Goal: Task Accomplishment & Management: Manage account settings

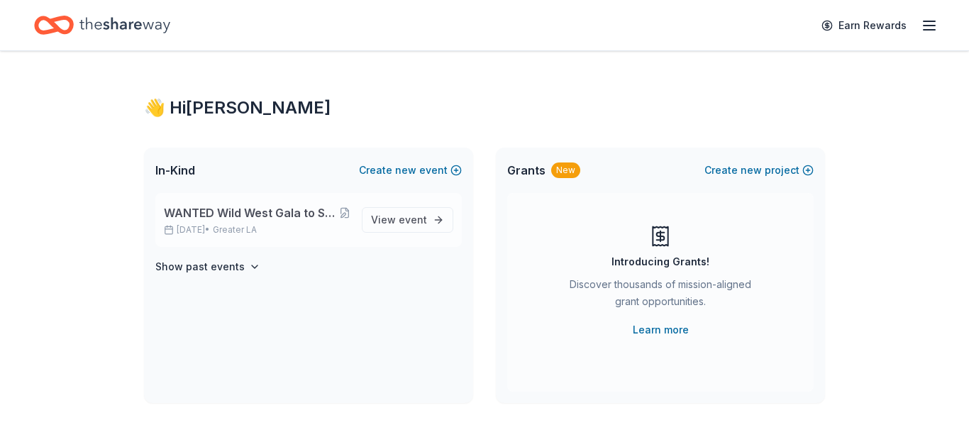
click at [250, 216] on span "WANTED Wild West Gala to Support Dog Therapy at [GEOGRAPHIC_DATA] [GEOGRAPHIC_D…" at bounding box center [251, 212] width 175 height 17
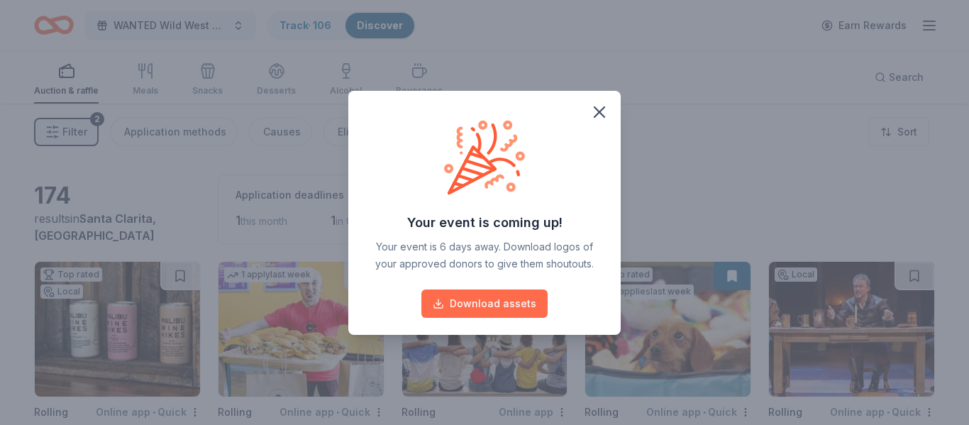
click at [528, 301] on button "Download assets" at bounding box center [484, 303] width 126 height 28
click at [599, 108] on icon "button" at bounding box center [599, 112] width 20 height 20
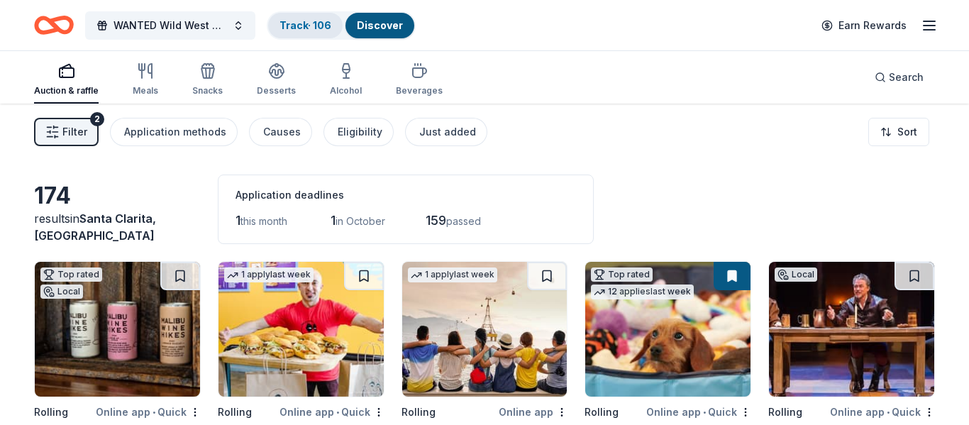
click at [309, 29] on link "Track · 106" at bounding box center [305, 25] width 52 height 12
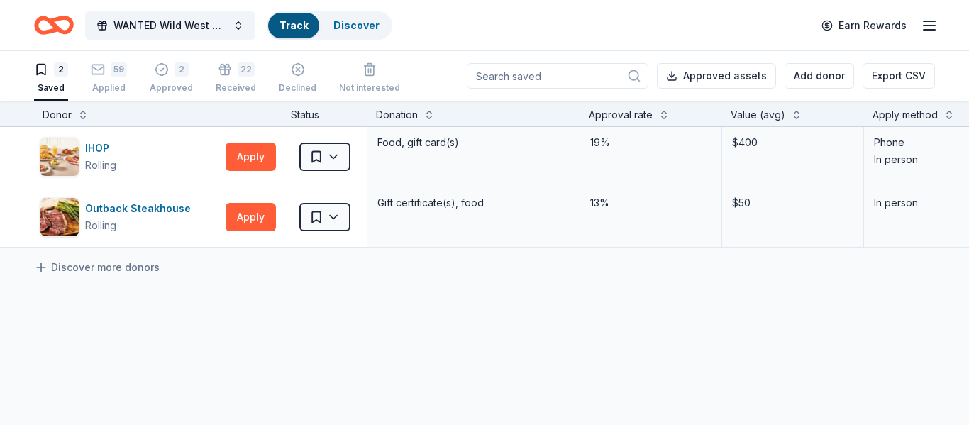
scroll to position [1, 0]
click at [176, 85] on div "Approved" at bounding box center [171, 87] width 43 height 11
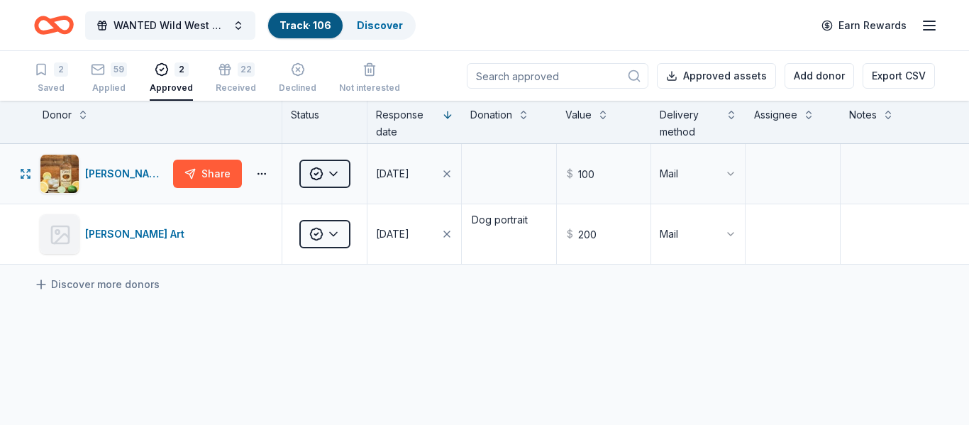
click at [339, 180] on html "WANTED Wild West Gala to Support Dog Therapy at Children's Hospital Los Angeles…" at bounding box center [484, 212] width 969 height 425
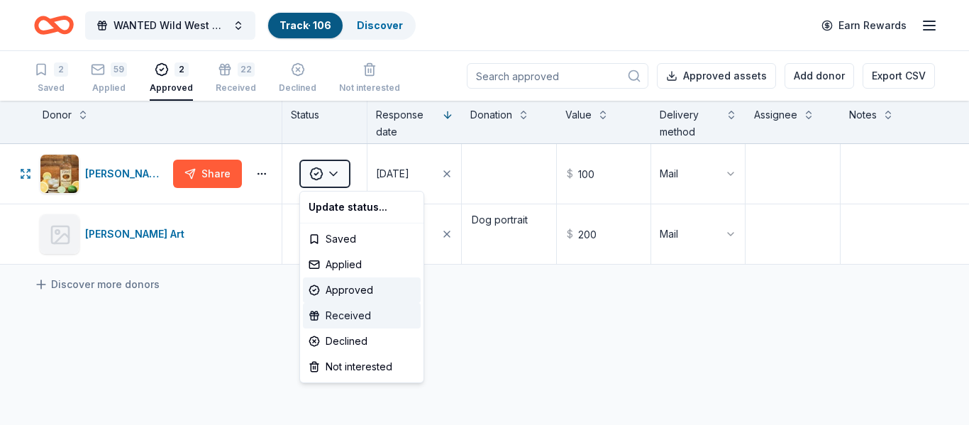
click at [345, 318] on div "Received" at bounding box center [362, 316] width 118 height 26
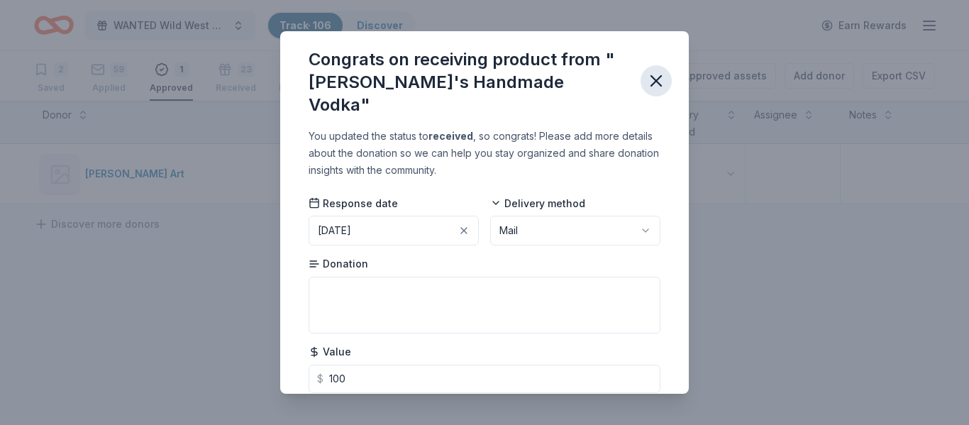
click at [650, 74] on icon "button" at bounding box center [656, 81] width 20 height 20
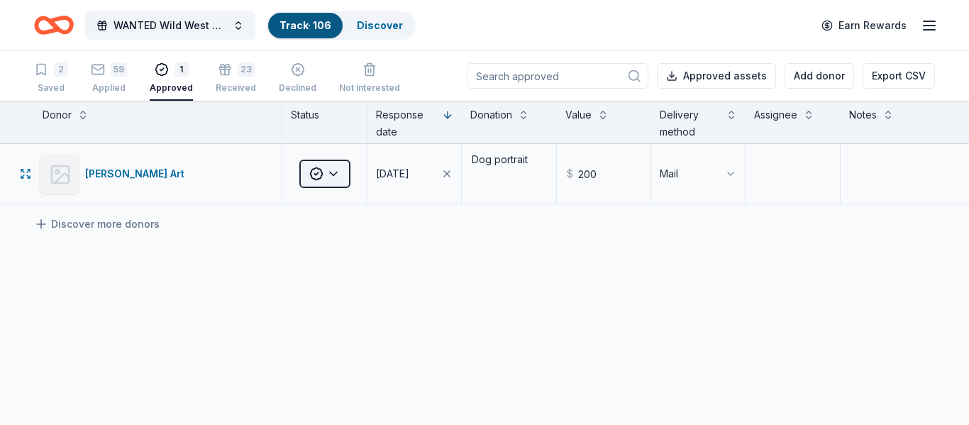
click at [338, 178] on html "WANTED Wild West Gala to Support Dog Therapy at Children's Hospital Los Angeles…" at bounding box center [484, 212] width 969 height 425
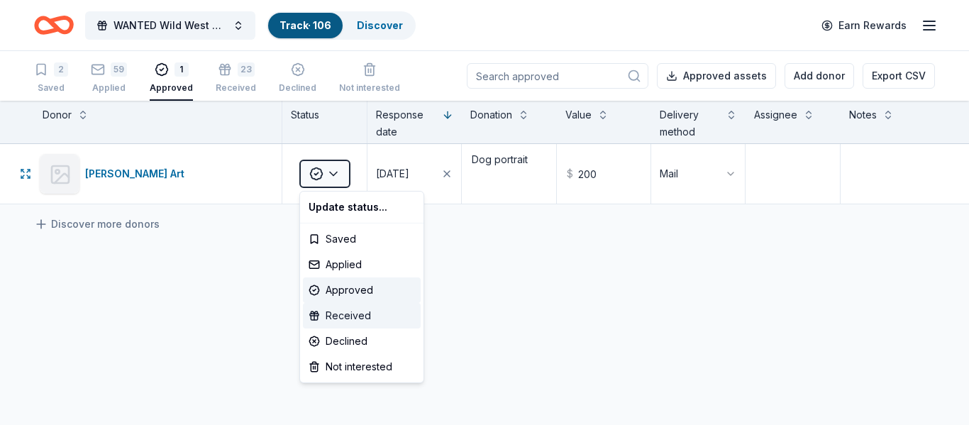
click at [344, 321] on div "Received" at bounding box center [362, 316] width 118 height 26
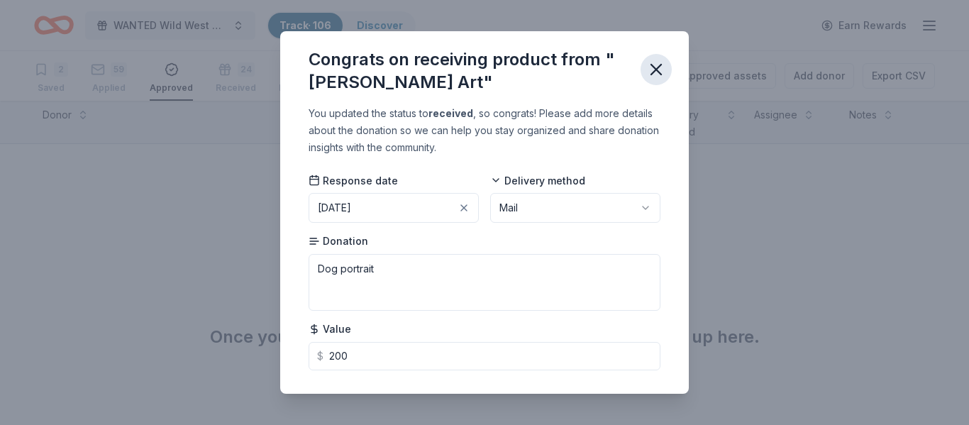
click at [652, 73] on icon "button" at bounding box center [656, 70] width 10 height 10
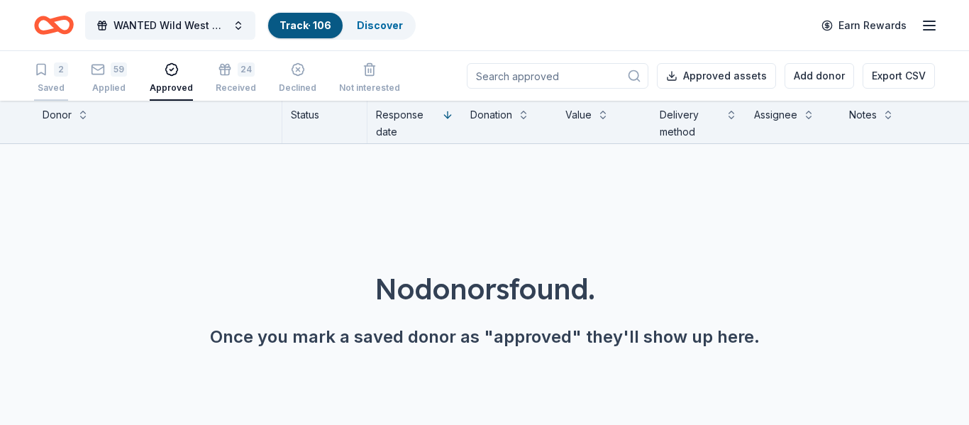
click at [57, 84] on div "Saved" at bounding box center [51, 87] width 34 height 11
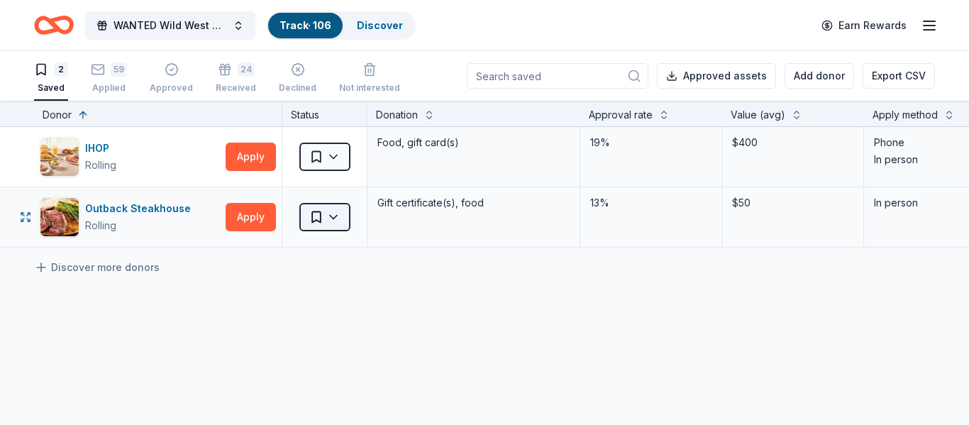
click at [335, 222] on html "WANTED Wild West Gala to Support Dog Therapy at Children's Hospital Los Angeles…" at bounding box center [484, 212] width 969 height 425
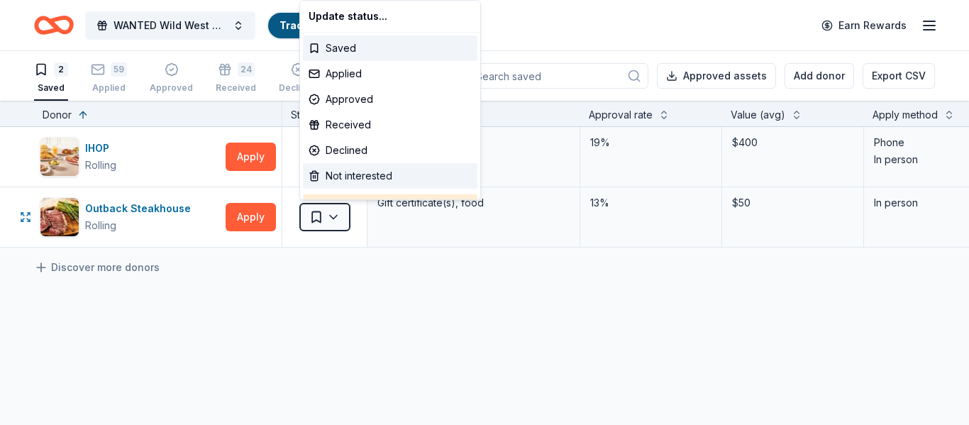
click at [354, 177] on div "Not interested" at bounding box center [390, 176] width 174 height 26
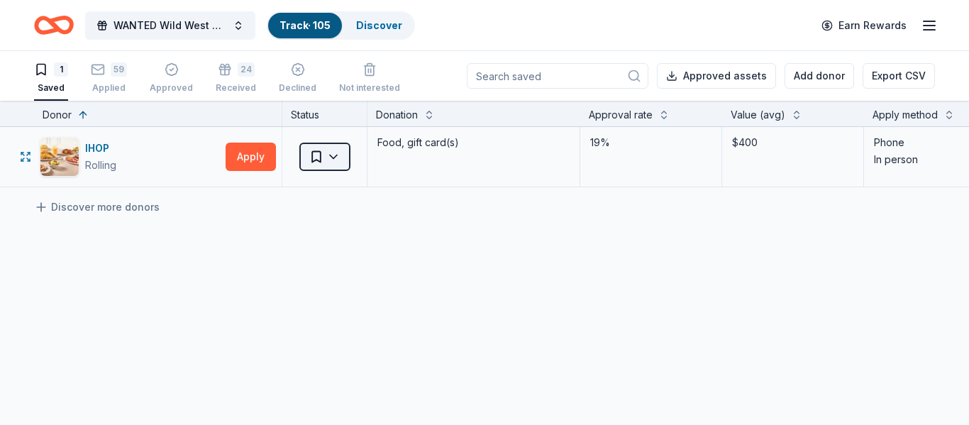
click at [330, 157] on html "WANTED Wild West Gala to Support Dog Therapy at Children's Hospital Los Angeles…" at bounding box center [484, 212] width 969 height 425
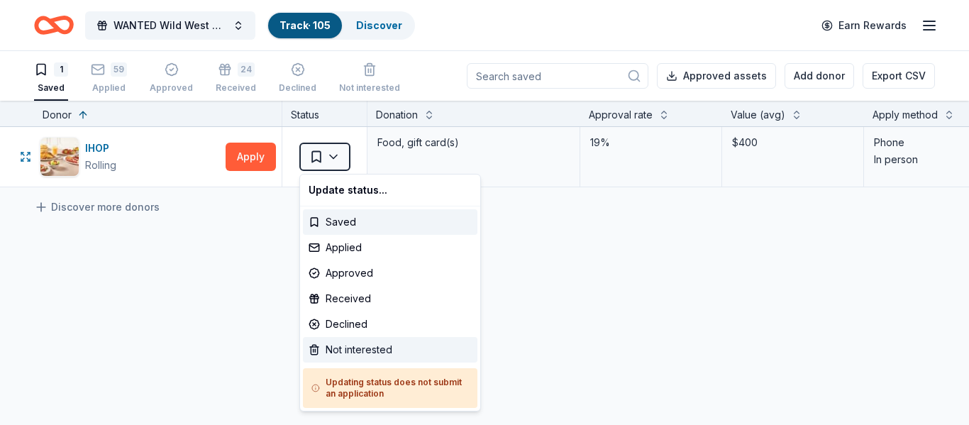
click at [355, 347] on div "Not interested" at bounding box center [390, 350] width 174 height 26
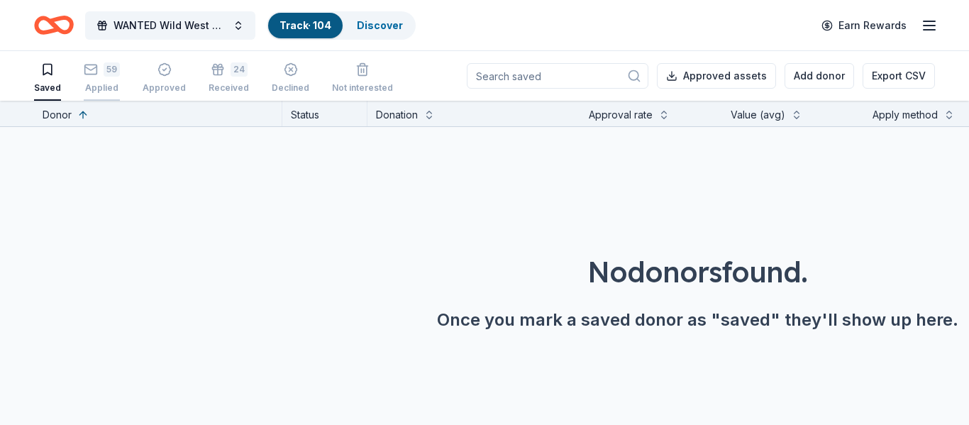
click at [105, 88] on div "Applied" at bounding box center [102, 87] width 36 height 11
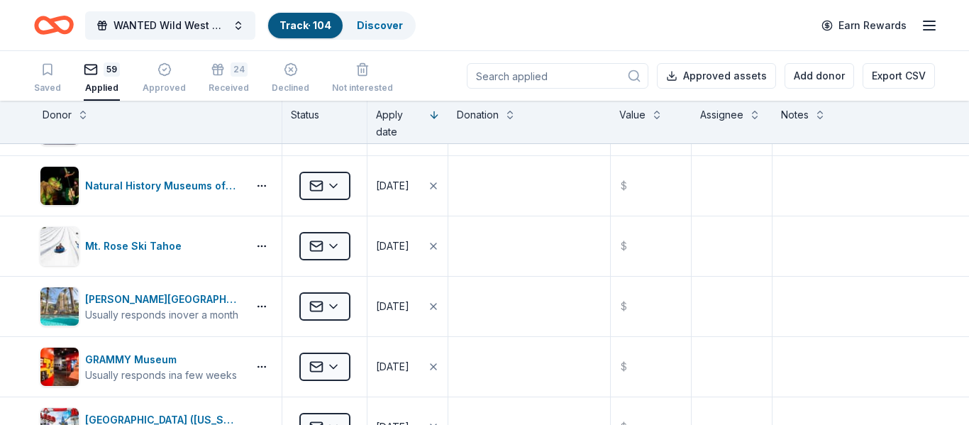
scroll to position [1859, 0]
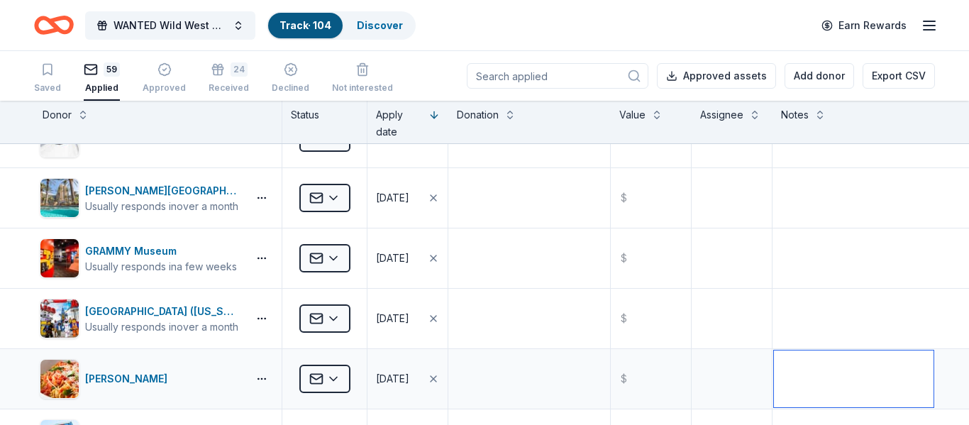
click at [815, 369] on textarea at bounding box center [854, 378] width 160 height 57
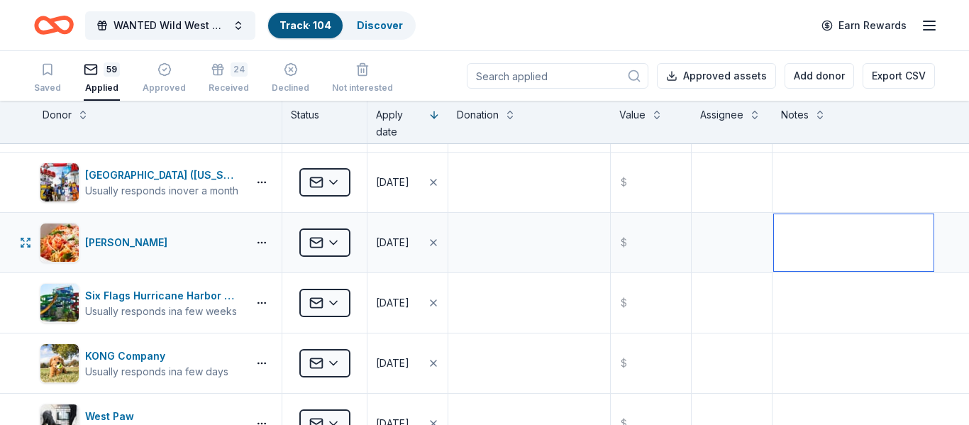
scroll to position [2100, 0]
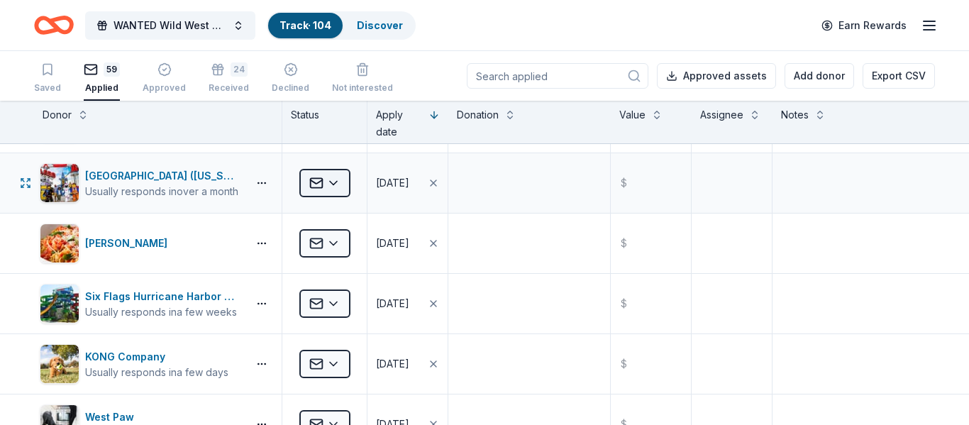
click at [335, 189] on html "WANTED Wild West Gala to Support Dog Therapy at Children's Hospital Los Angeles…" at bounding box center [484, 212] width 969 height 425
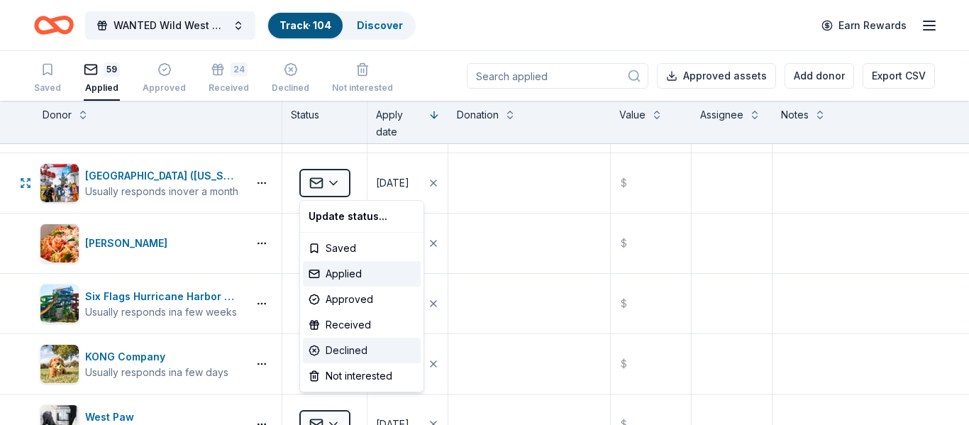
click at [344, 345] on div "Declined" at bounding box center [362, 351] width 118 height 26
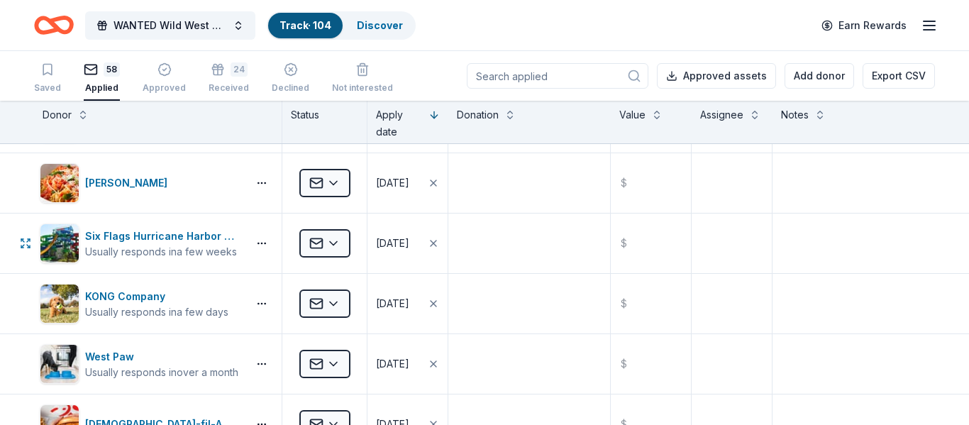
scroll to position [1980, 0]
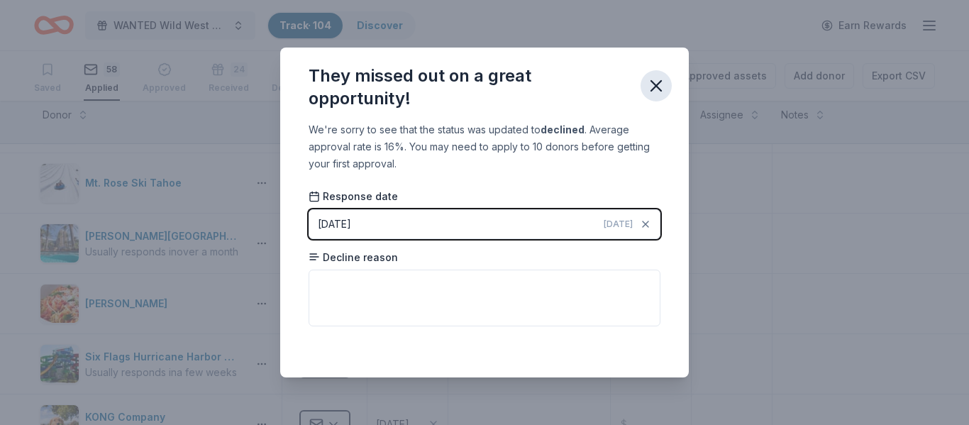
click at [657, 80] on icon "button" at bounding box center [656, 86] width 20 height 20
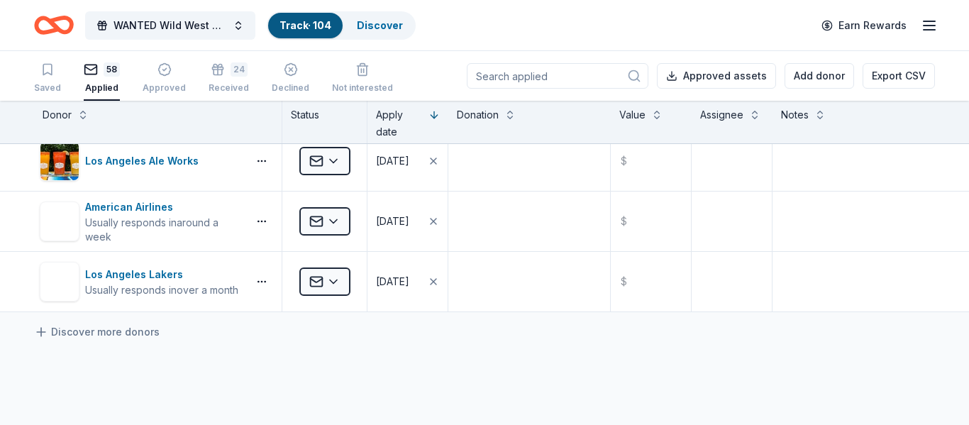
scroll to position [3333, 0]
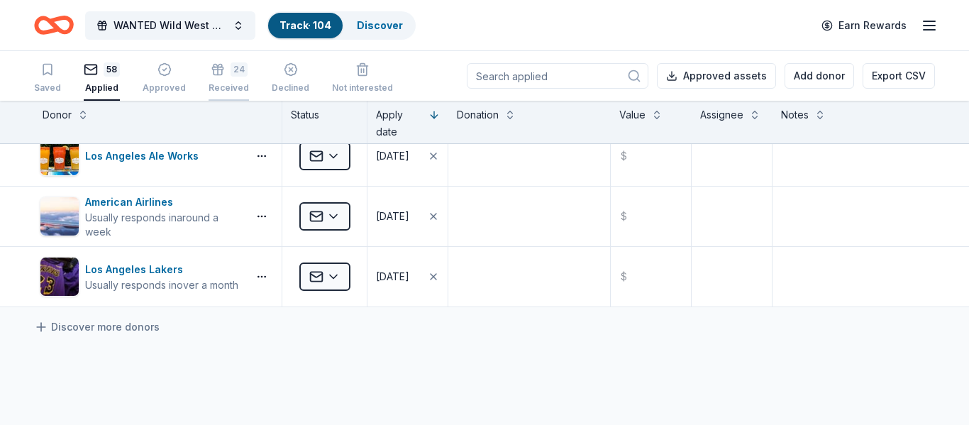
click at [223, 86] on div "Received" at bounding box center [228, 79] width 40 height 11
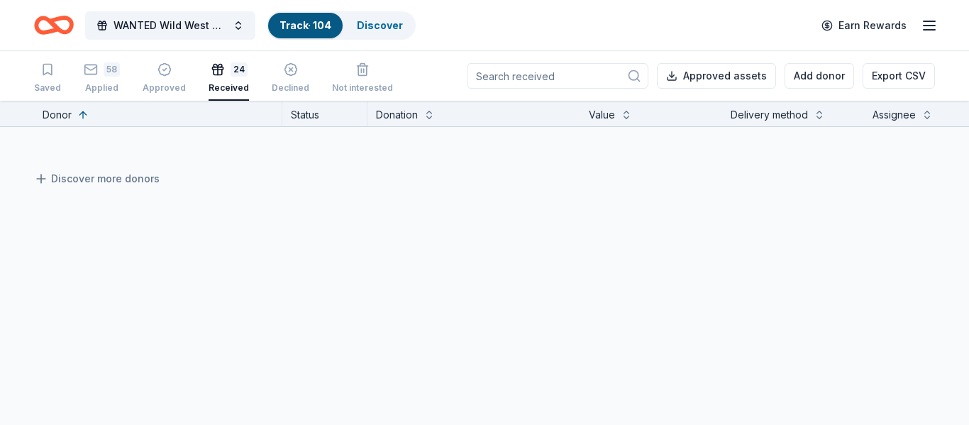
scroll to position [1267, 0]
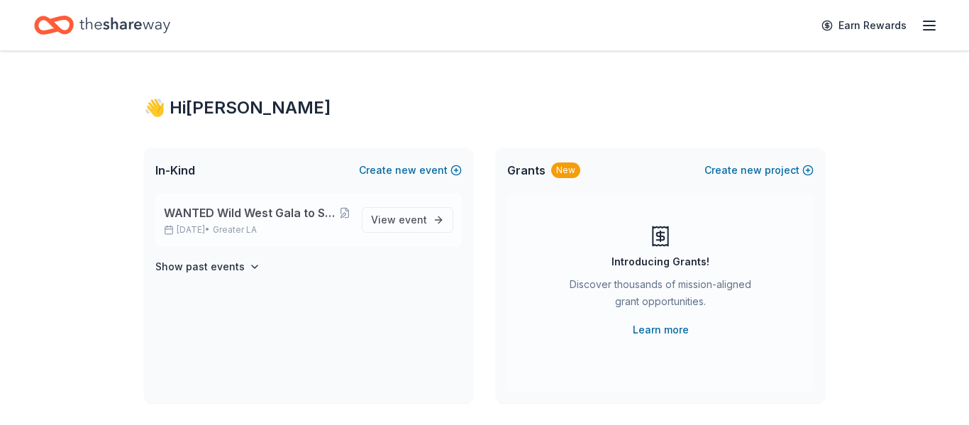
click at [191, 209] on span "WANTED Wild West Gala to Support Dog Therapy at [GEOGRAPHIC_DATA] [GEOGRAPHIC_D…" at bounding box center [251, 212] width 175 height 17
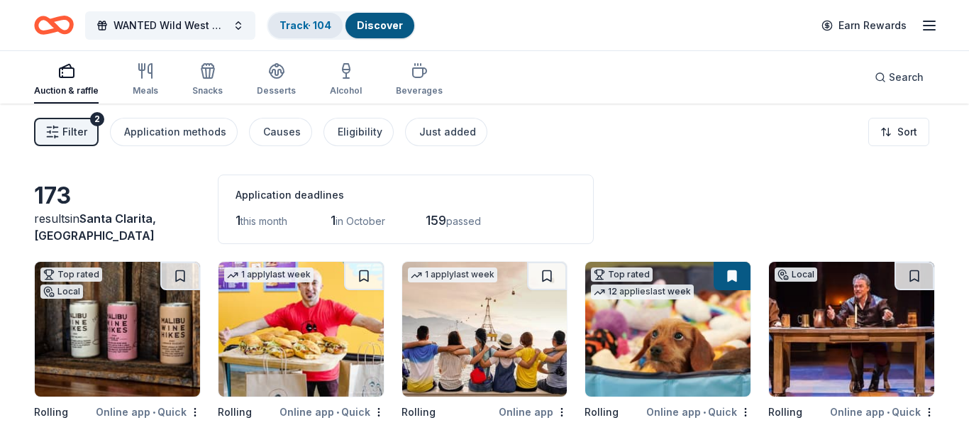
click at [319, 23] on link "Track · 104" at bounding box center [305, 25] width 52 height 12
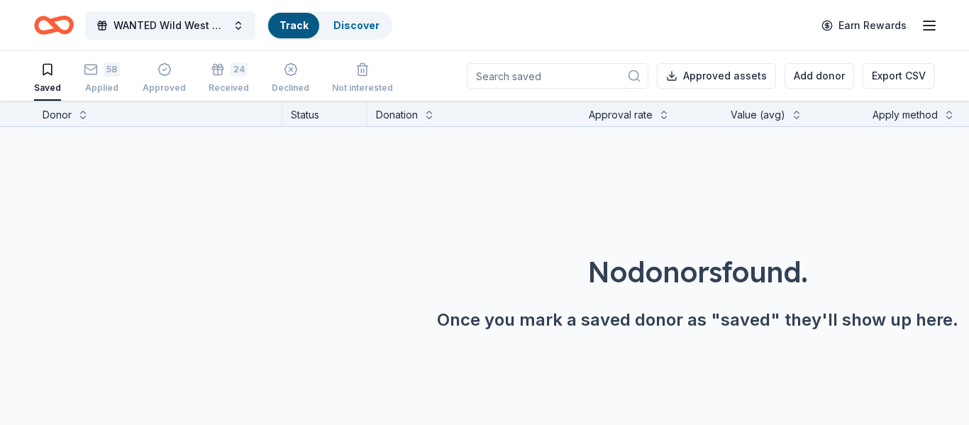
scroll to position [1, 0]
click at [293, 26] on link "Track · 104" at bounding box center [305, 25] width 52 height 12
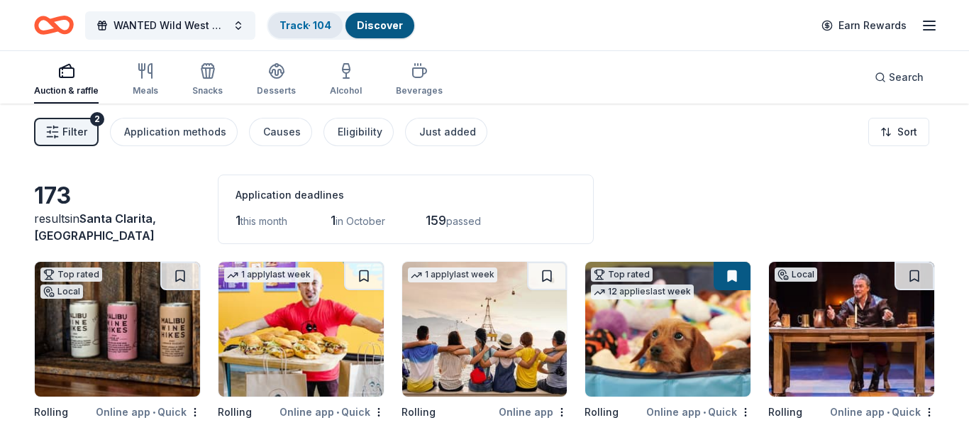
click at [288, 26] on link "Track · 104" at bounding box center [305, 25] width 52 height 12
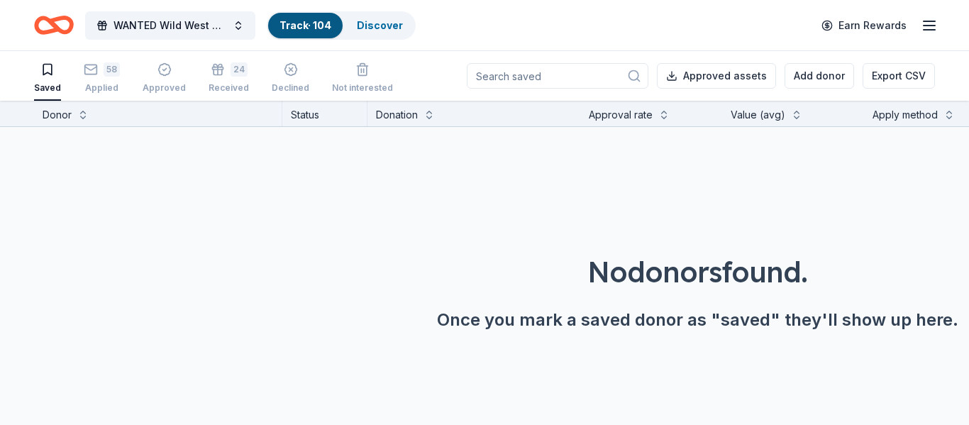
scroll to position [1, 0]
click at [121, 26] on span "WANTED Wild West Gala to Support Dog Therapy at [GEOGRAPHIC_DATA] [GEOGRAPHIC_D…" at bounding box center [169, 25] width 113 height 17
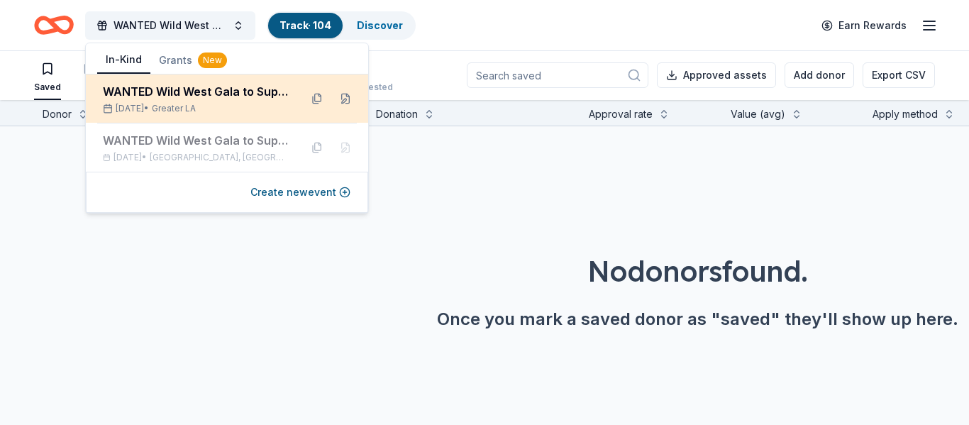
click at [172, 97] on div "WANTED Wild West Gala to Support Dog Therapy at [GEOGRAPHIC_DATA] [GEOGRAPHIC_D…" at bounding box center [196, 91] width 186 height 17
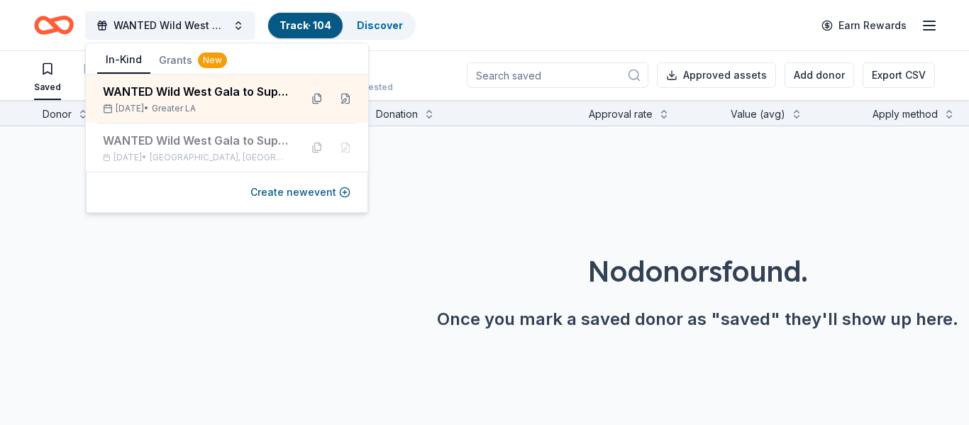
click at [170, 298] on div "No donors found. Once you mark a saved donor as "saved" they'll show up here." at bounding box center [697, 239] width 1394 height 227
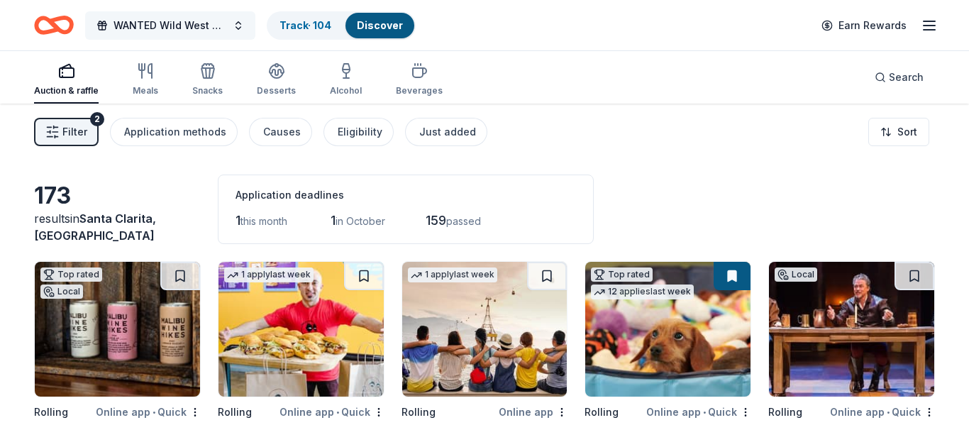
click at [227, 28] on button "WANTED Wild West Gala to Support Dog Therapy at [GEOGRAPHIC_DATA] [GEOGRAPHIC_D…" at bounding box center [170, 25] width 170 height 28
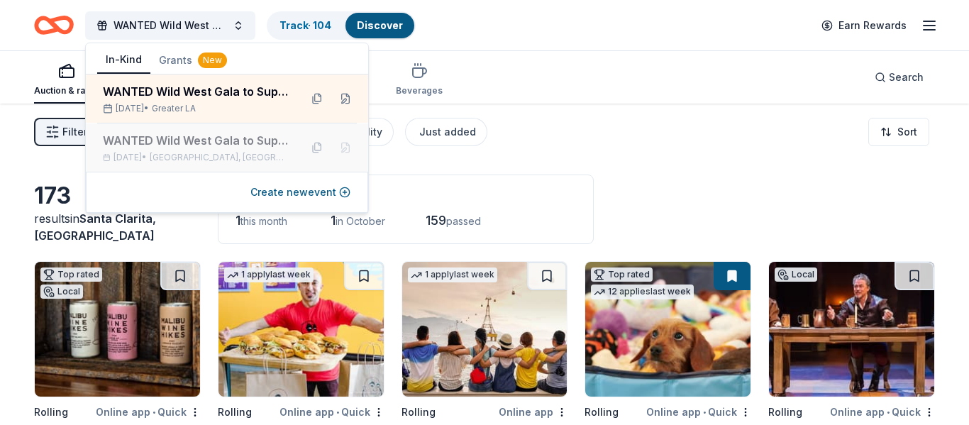
click at [194, 143] on div "WANTED Wild West Gala to Support Dog Therapy at [GEOGRAPHIC_DATA] [GEOGRAPHIC_D…" at bounding box center [196, 140] width 186 height 17
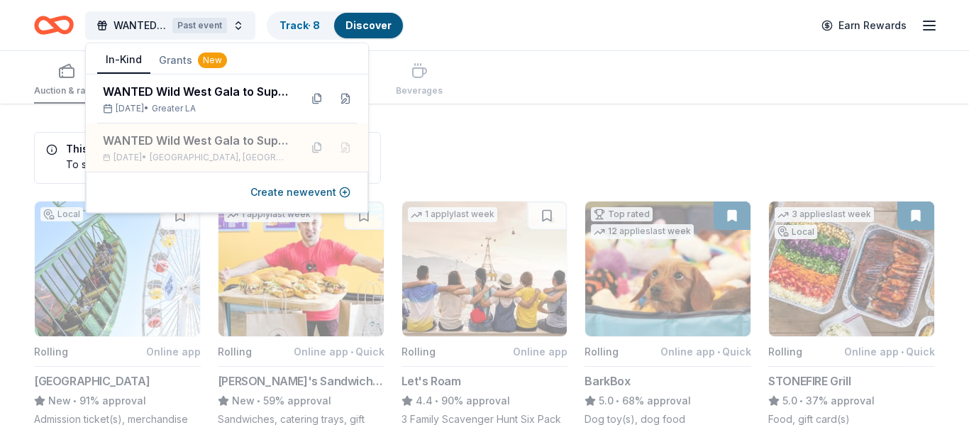
click at [618, 62] on div "Auction & raffle Meals Snacks Desserts Alcohol Beverages" at bounding box center [484, 77] width 901 height 52
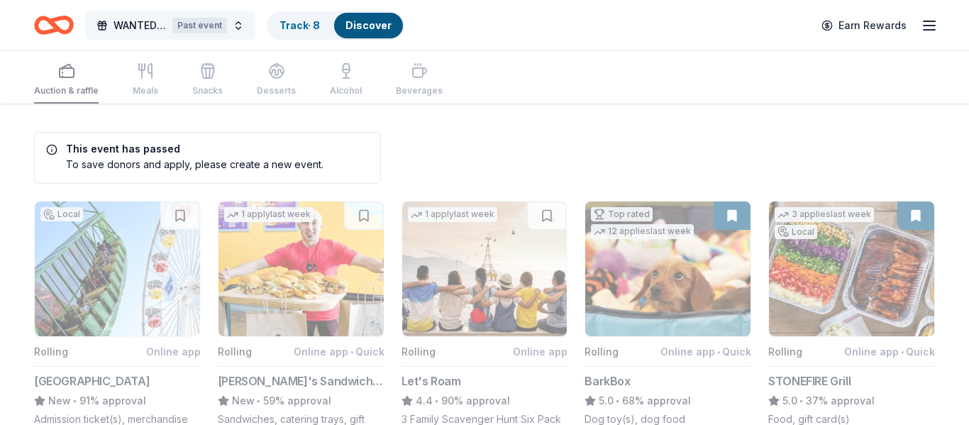
click at [148, 28] on span "WANTED Wild West Gala to Support Dog Therapy at [GEOGRAPHIC_DATA] [GEOGRAPHIC_D…" at bounding box center [139, 25] width 53 height 17
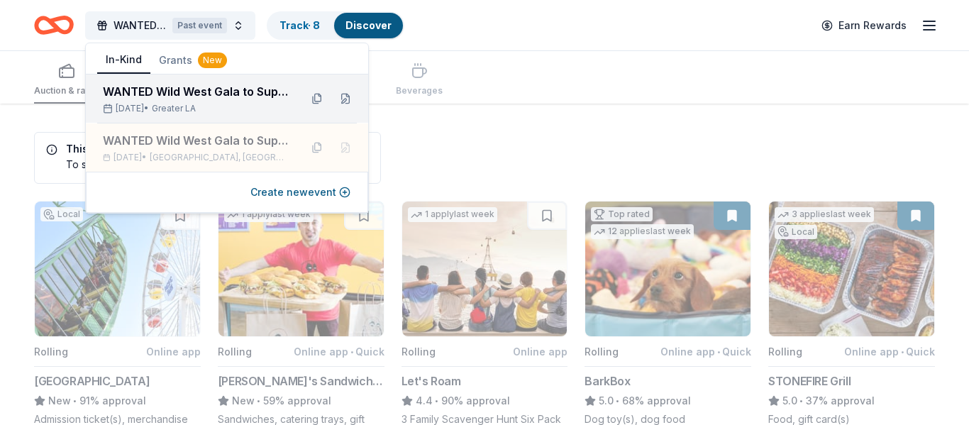
click at [158, 94] on div "WANTED Wild West Gala to Support Dog Therapy at [GEOGRAPHIC_DATA] [GEOGRAPHIC_D…" at bounding box center [196, 91] width 186 height 17
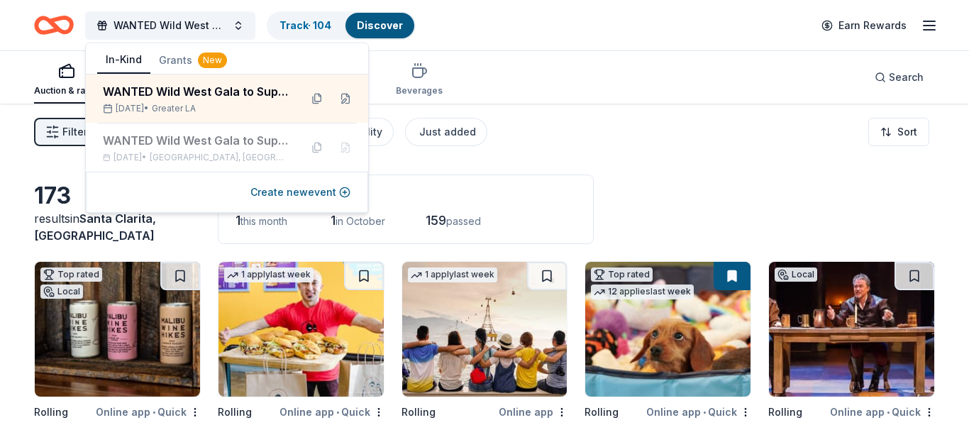
click at [460, 26] on div "WANTED Wild West Gala to Support Dog Therapy at Children's Hospital Los Angeles…" at bounding box center [484, 25] width 901 height 33
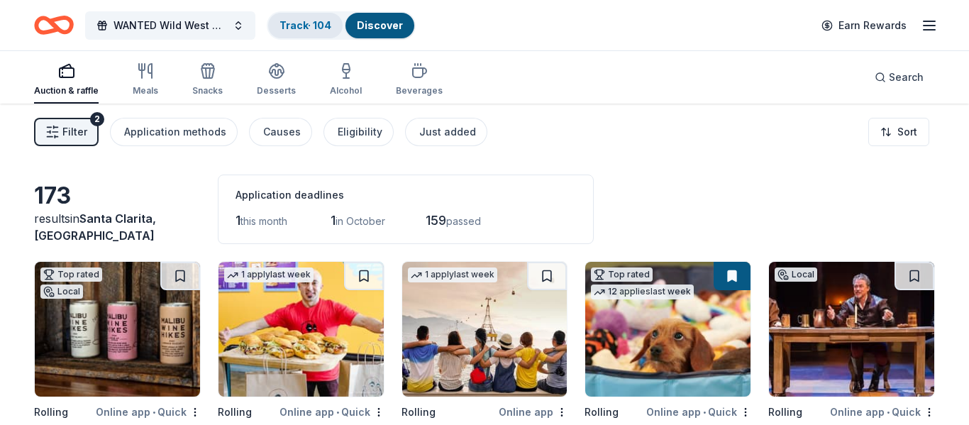
click at [299, 30] on link "Track · 104" at bounding box center [305, 25] width 52 height 12
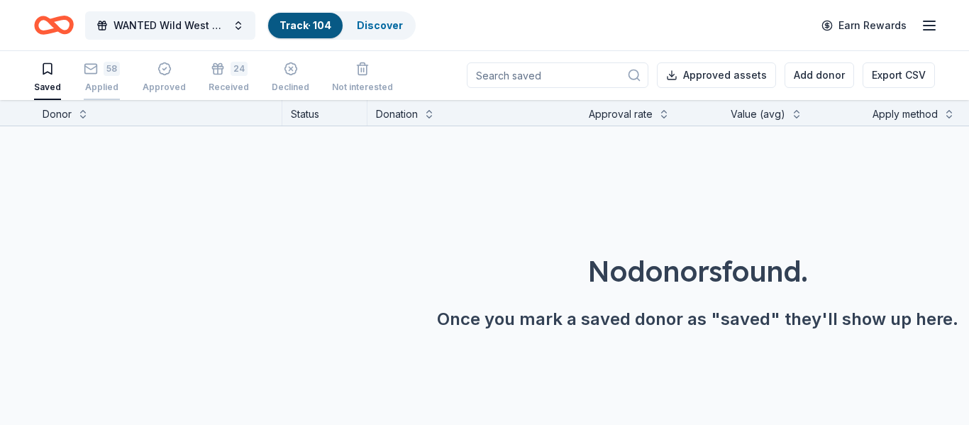
click at [99, 82] on div "Applied" at bounding box center [102, 87] width 36 height 11
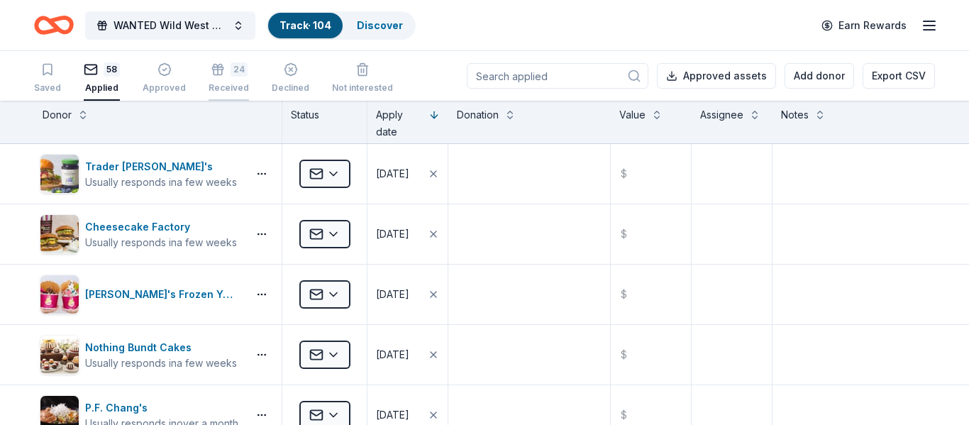
click at [220, 80] on div "24 Received" at bounding box center [228, 77] width 40 height 31
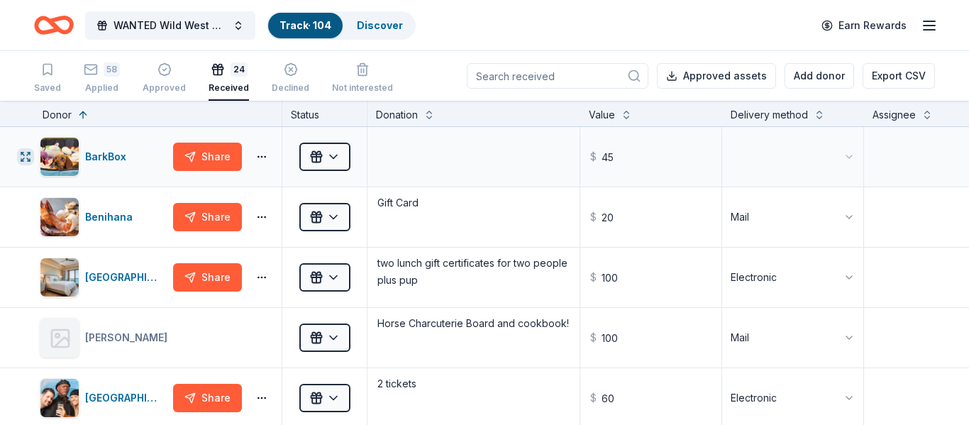
click at [21, 159] on icon "button" at bounding box center [25, 156] width 11 height 11
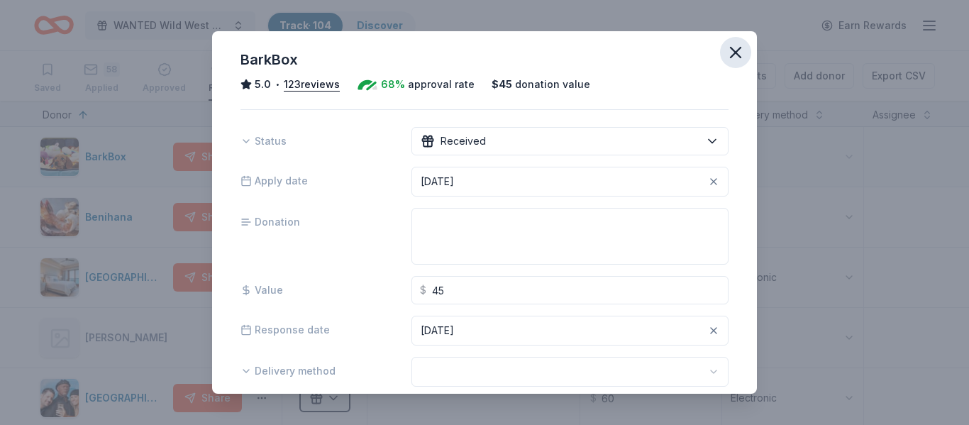
click at [739, 59] on icon "button" at bounding box center [735, 53] width 20 height 20
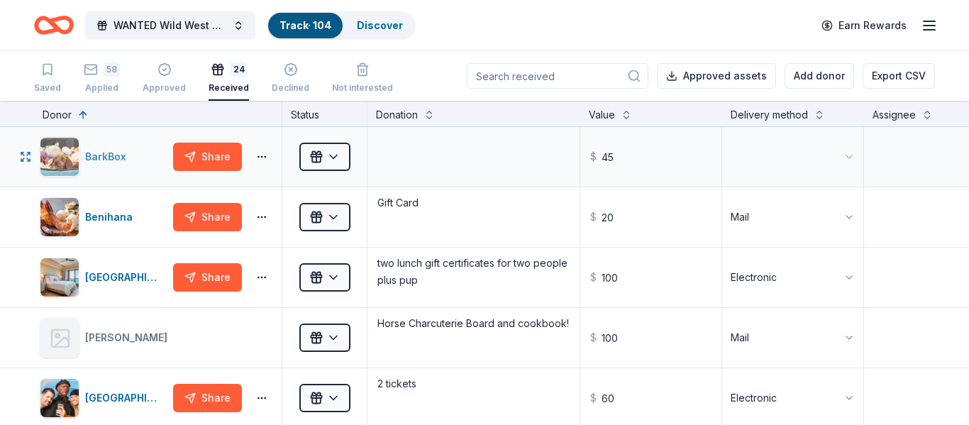
click at [60, 159] on img "button" at bounding box center [59, 157] width 38 height 38
click at [257, 218] on button "button" at bounding box center [261, 216] width 28 height 11
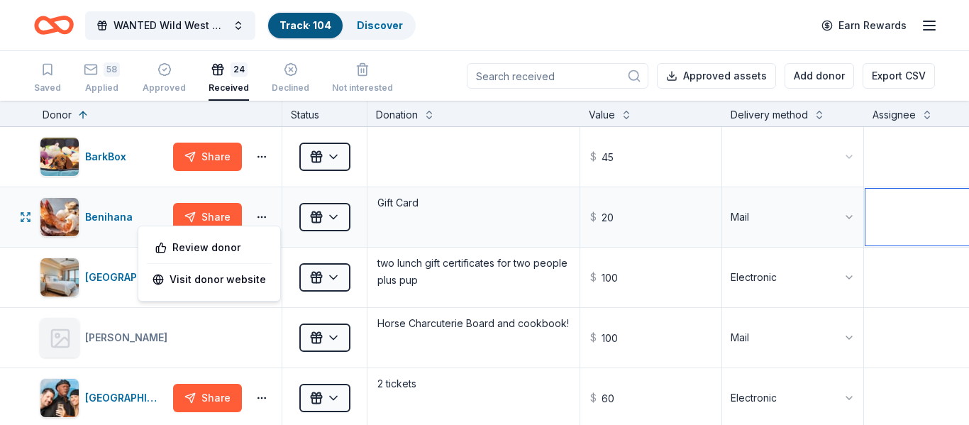
click at [923, 202] on textarea at bounding box center [934, 217] width 138 height 57
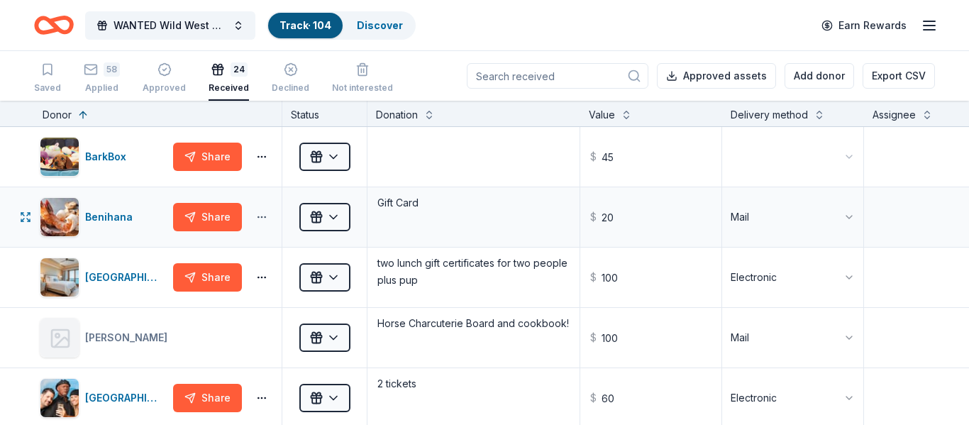
click at [260, 216] on button "button" at bounding box center [261, 216] width 28 height 11
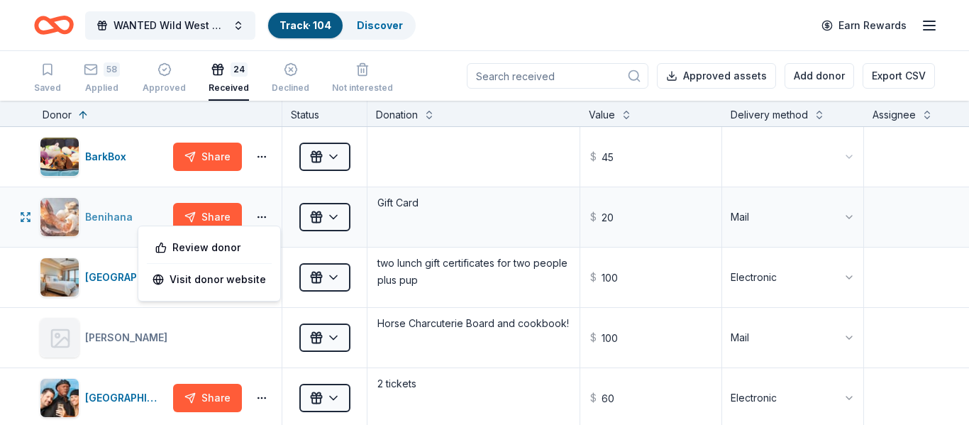
click at [62, 211] on img "button" at bounding box center [59, 217] width 38 height 38
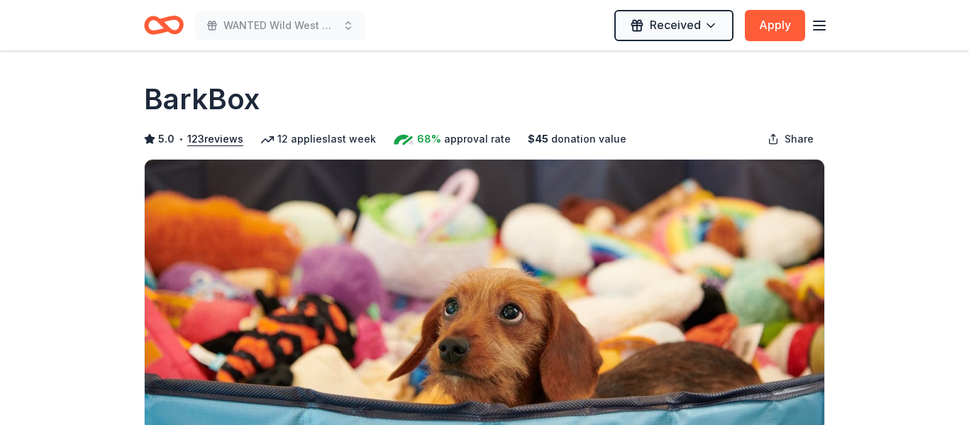
click at [818, 23] on icon "button" at bounding box center [819, 25] width 17 height 17
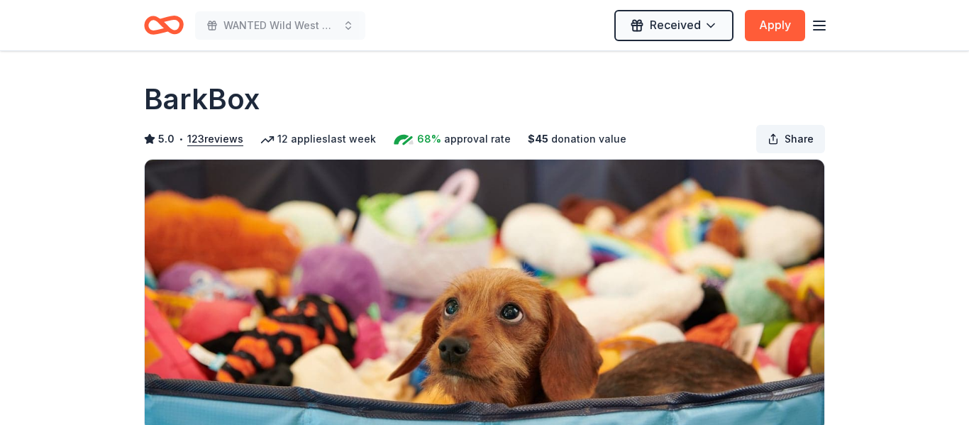
click at [801, 141] on span "Share" at bounding box center [798, 138] width 29 height 17
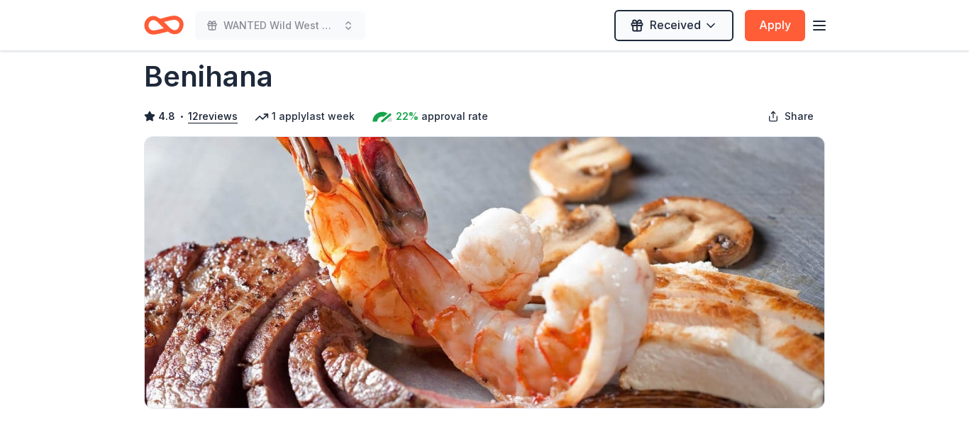
scroll to position [20, 0]
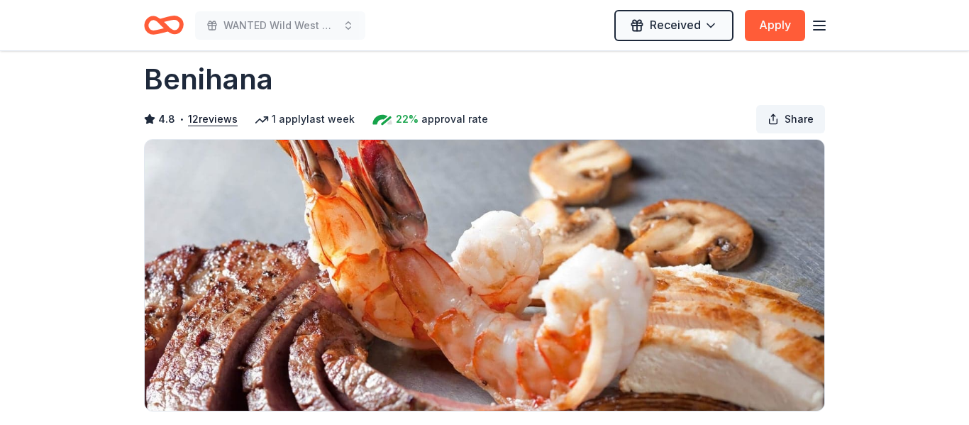
click at [802, 119] on span "Share" at bounding box center [798, 119] width 29 height 17
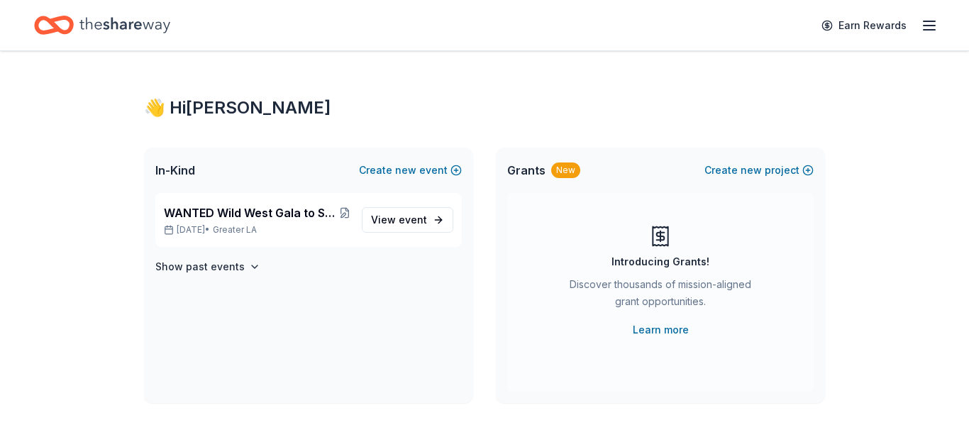
click at [925, 30] on icon "button" at bounding box center [928, 25] width 17 height 17
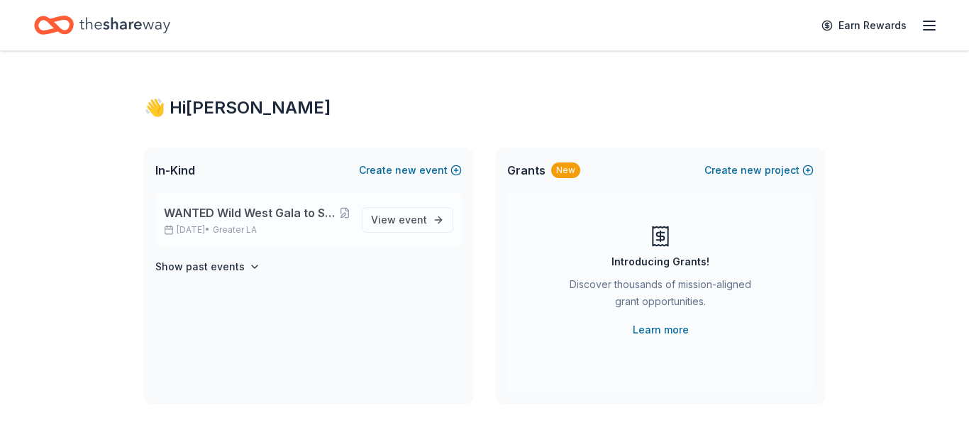
click at [294, 208] on span "WANTED Wild West Gala to Support Dog Therapy at [GEOGRAPHIC_DATA] [GEOGRAPHIC_D…" at bounding box center [251, 212] width 175 height 17
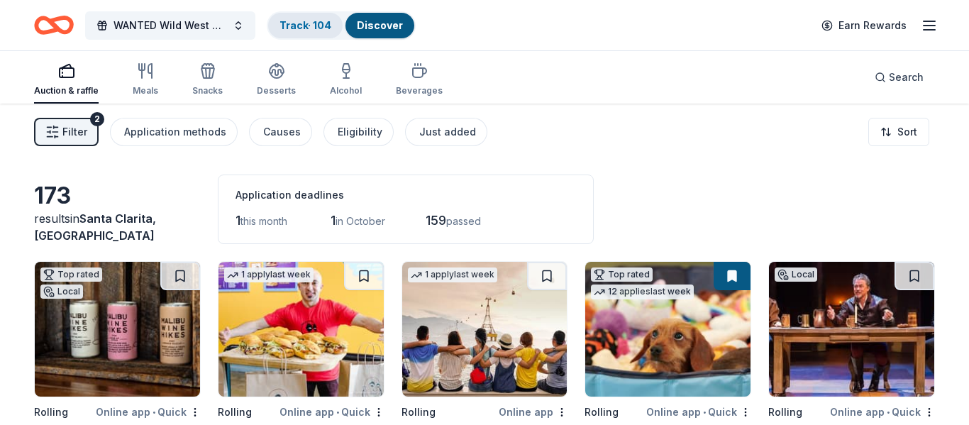
click at [306, 21] on link "Track · 104" at bounding box center [305, 25] width 52 height 12
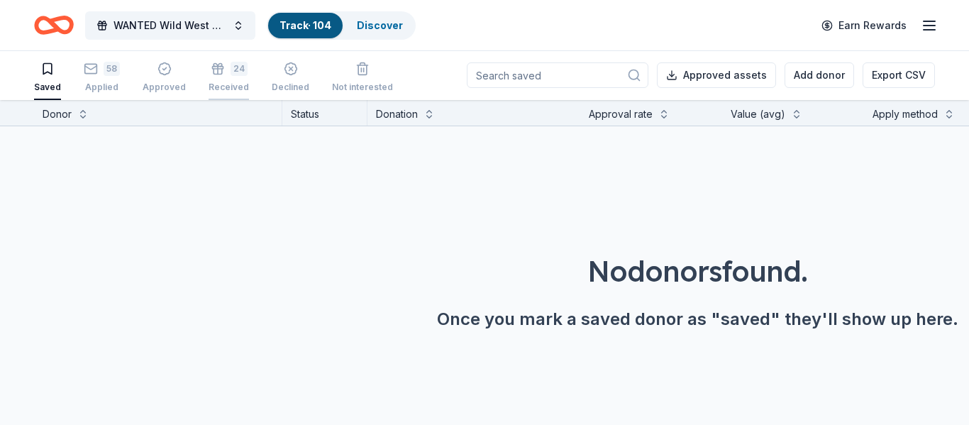
click at [227, 83] on div "Received" at bounding box center [228, 87] width 40 height 11
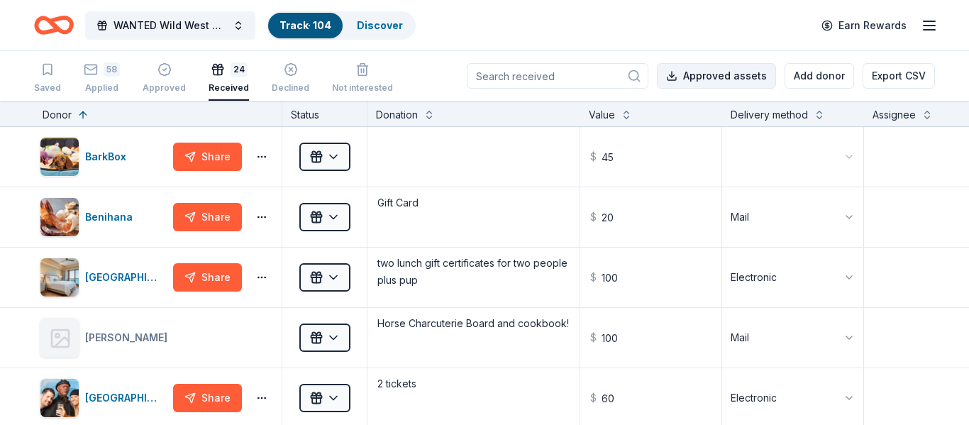
click at [706, 75] on button "Approved assets" at bounding box center [716, 76] width 119 height 26
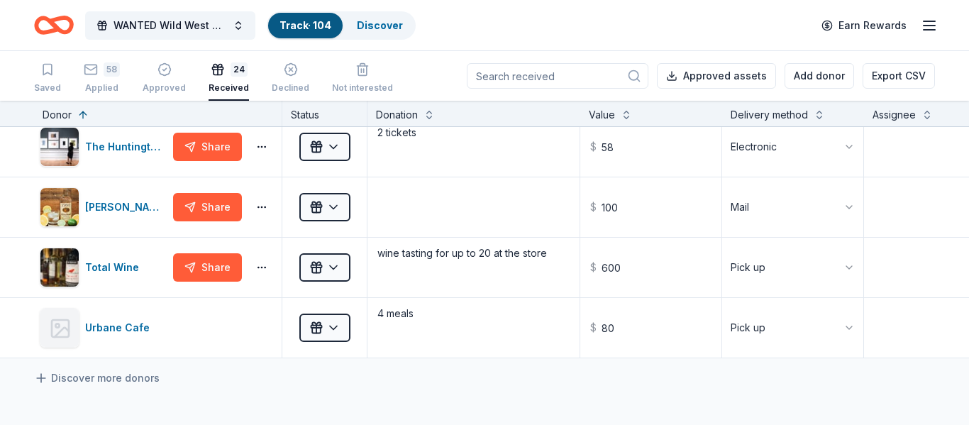
scroll to position [1229, 0]
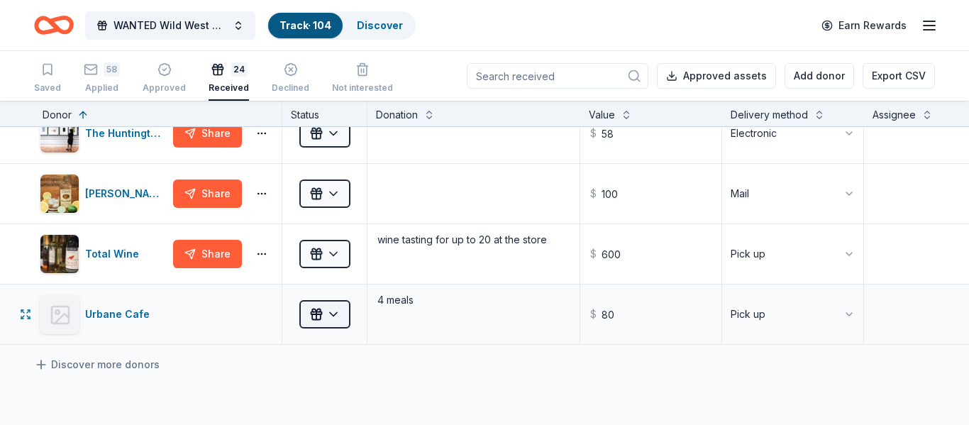
click at [321, 314] on html "WANTED Wild West Gala to Support Dog Therapy at [GEOGRAPHIC_DATA] [GEOGRAPHIC_D…" at bounding box center [484, 212] width 969 height 425
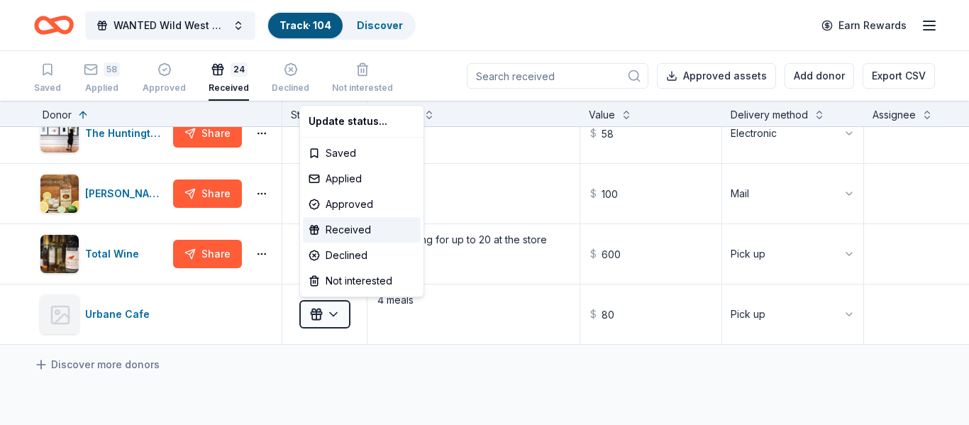
click at [239, 355] on html "WANTED Wild West Gala to Support Dog Therapy at [GEOGRAPHIC_DATA] [GEOGRAPHIC_D…" at bounding box center [484, 212] width 969 height 425
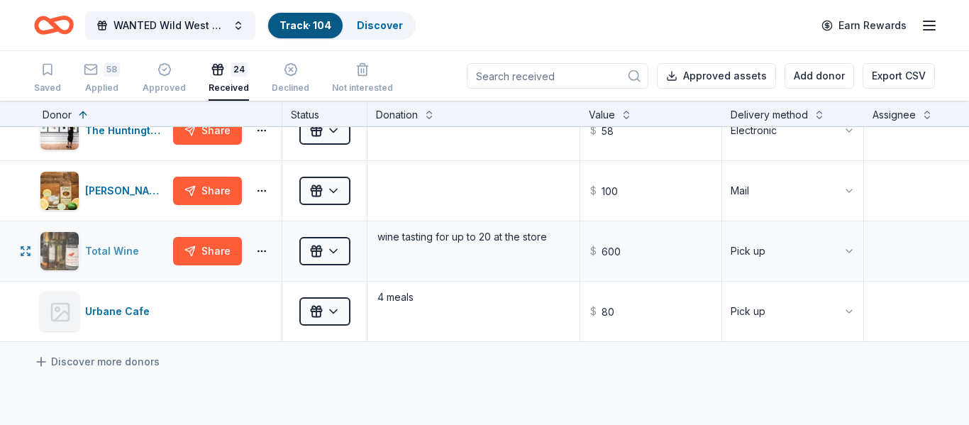
scroll to position [1230, 0]
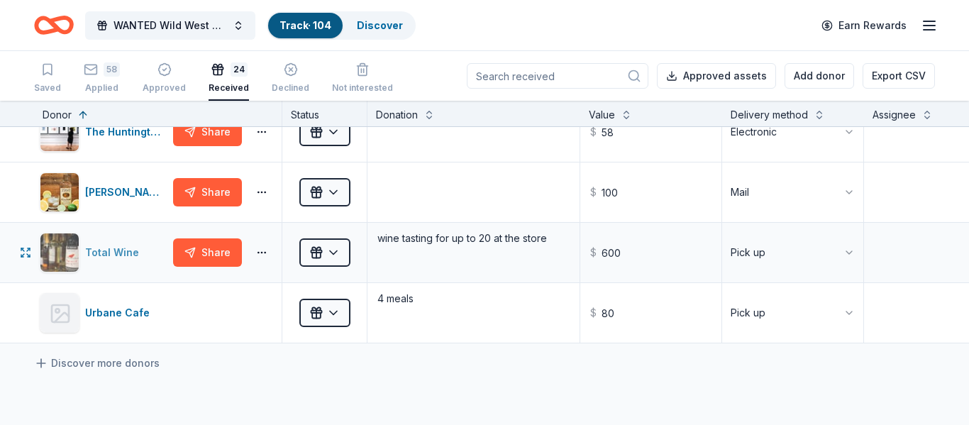
click at [96, 252] on div "Total Wine" at bounding box center [115, 252] width 60 height 17
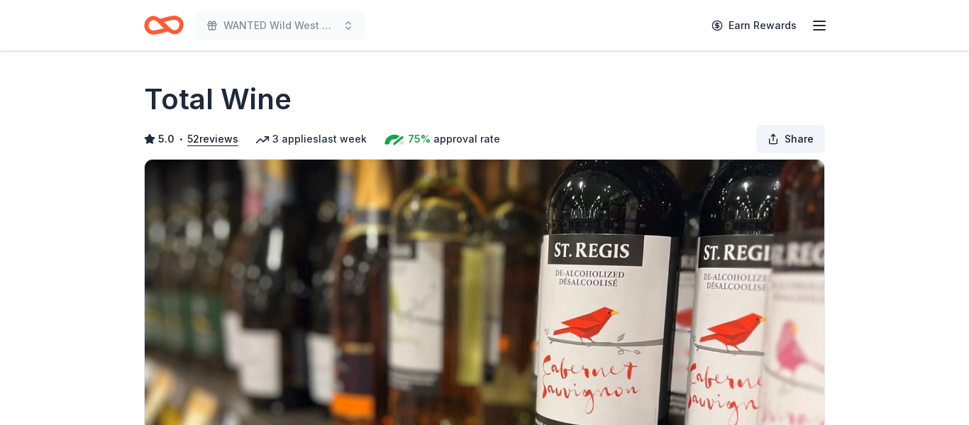
click at [790, 134] on span "Share" at bounding box center [798, 138] width 29 height 17
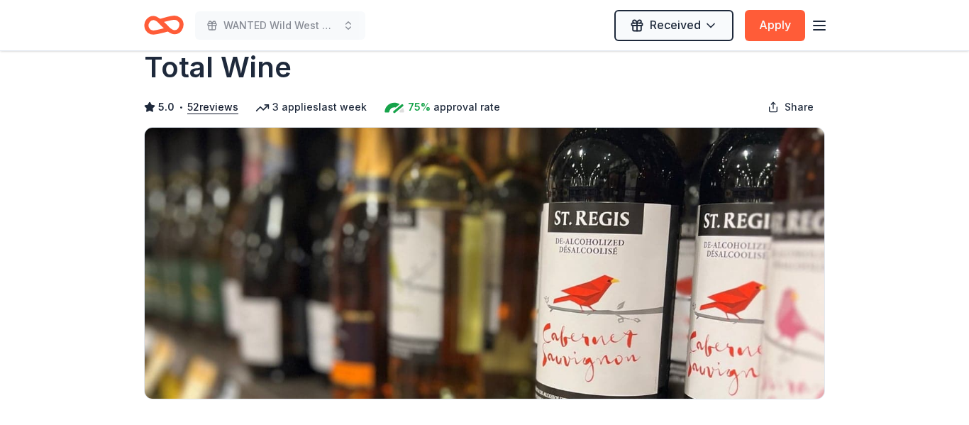
scroll to position [30, 0]
